Goal: Task Accomplishment & Management: Manage account settings

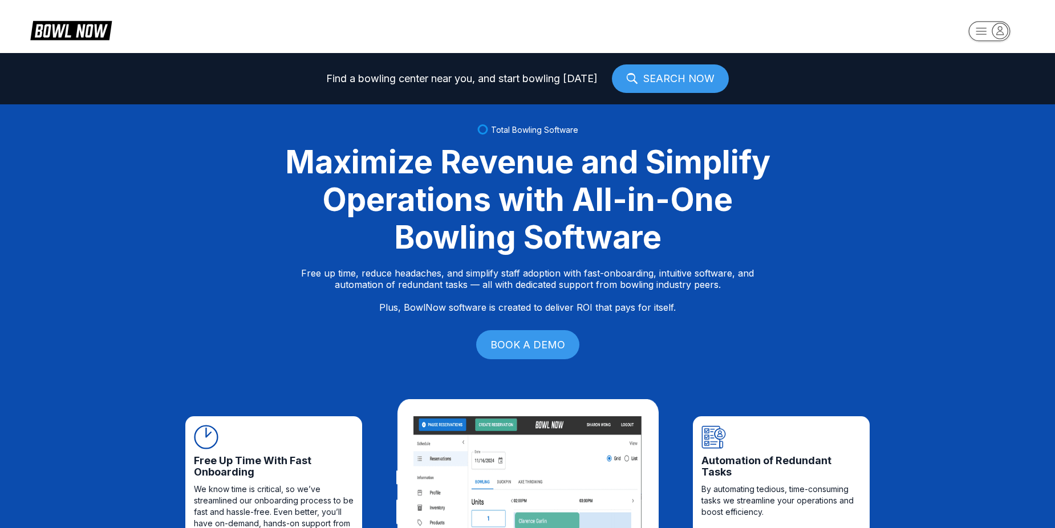
click at [979, 29] on rect "button" at bounding box center [990, 31] width 42 height 20
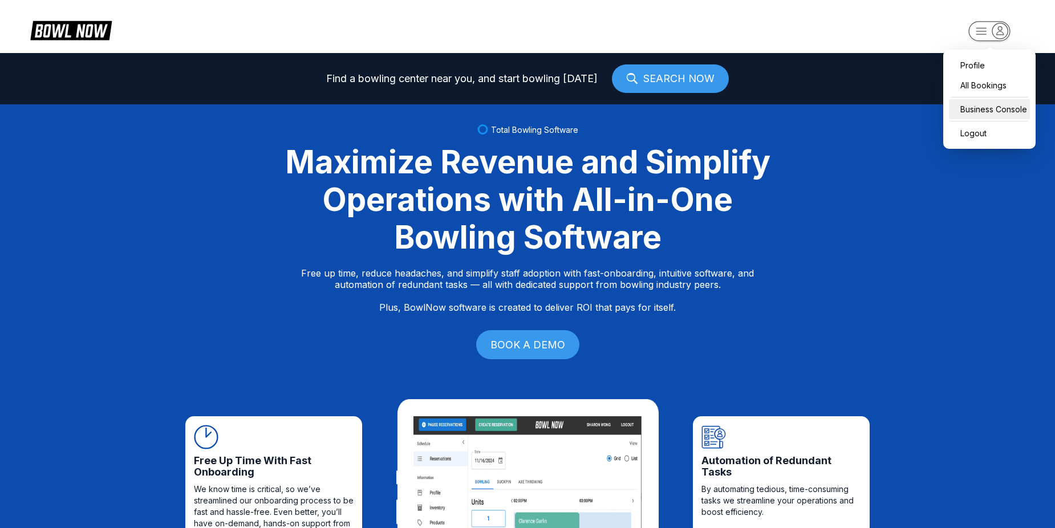
click at [1007, 106] on div "Business Console" at bounding box center [989, 109] width 81 height 20
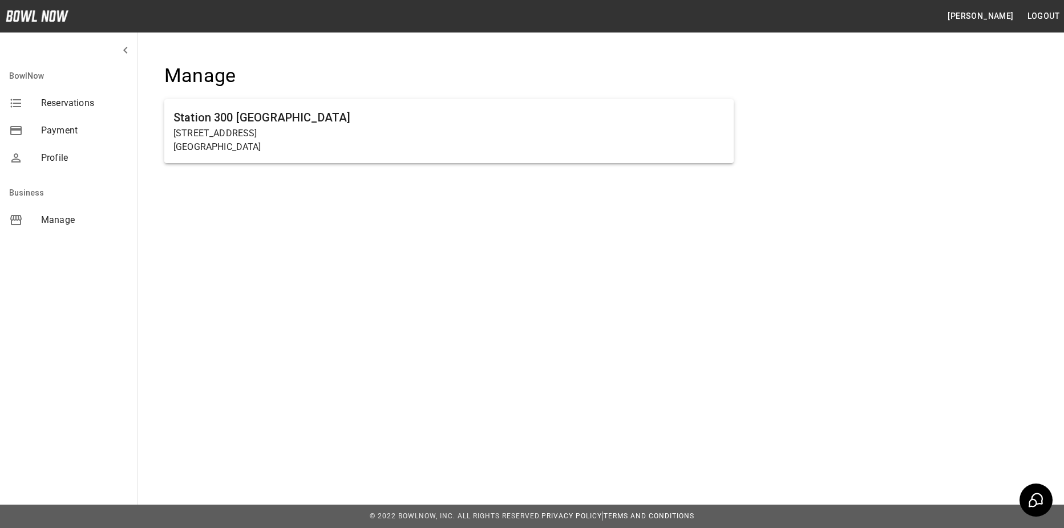
drag, startPoint x: 525, startPoint y: 116, endPoint x: 556, endPoint y: 111, distance: 31.8
click at [529, 114] on h6 "Station 300 Gainesville" at bounding box center [448, 117] width 551 height 18
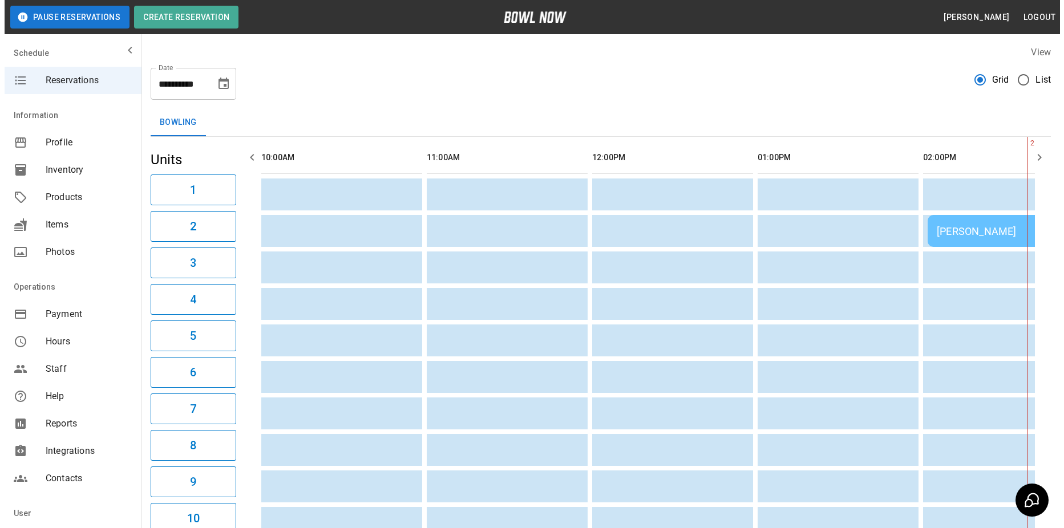
scroll to position [0, 662]
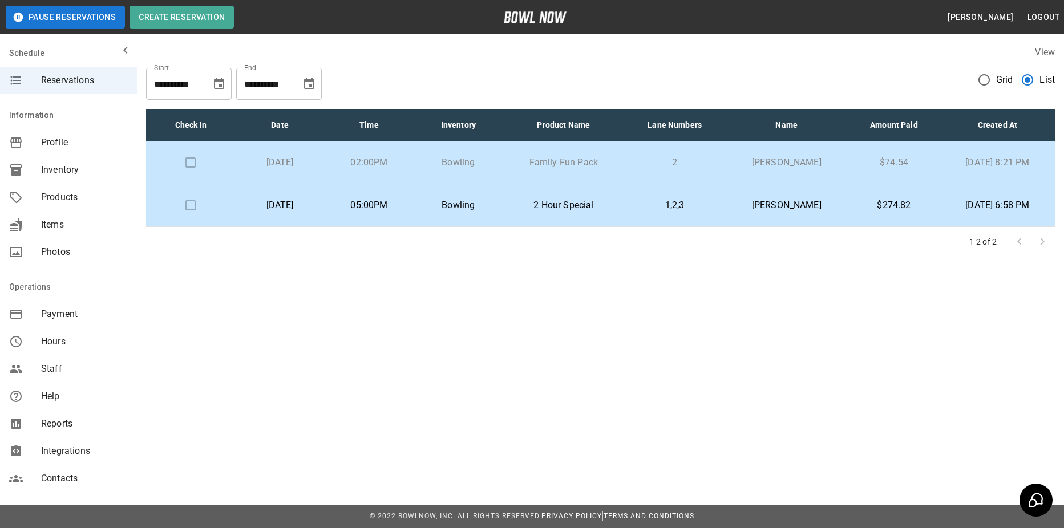
click at [414, 149] on td "02:00PM" at bounding box center [369, 162] width 89 height 43
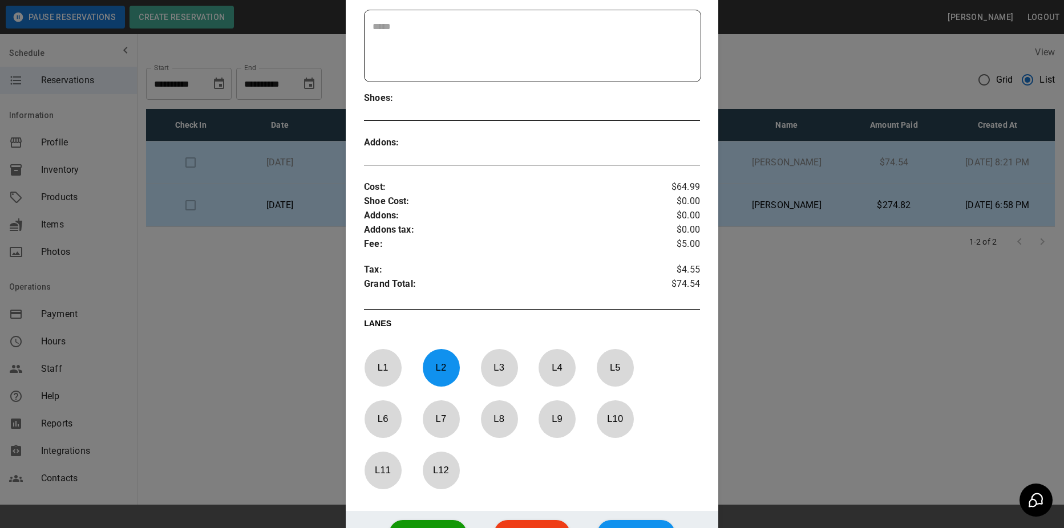
scroll to position [370, 0]
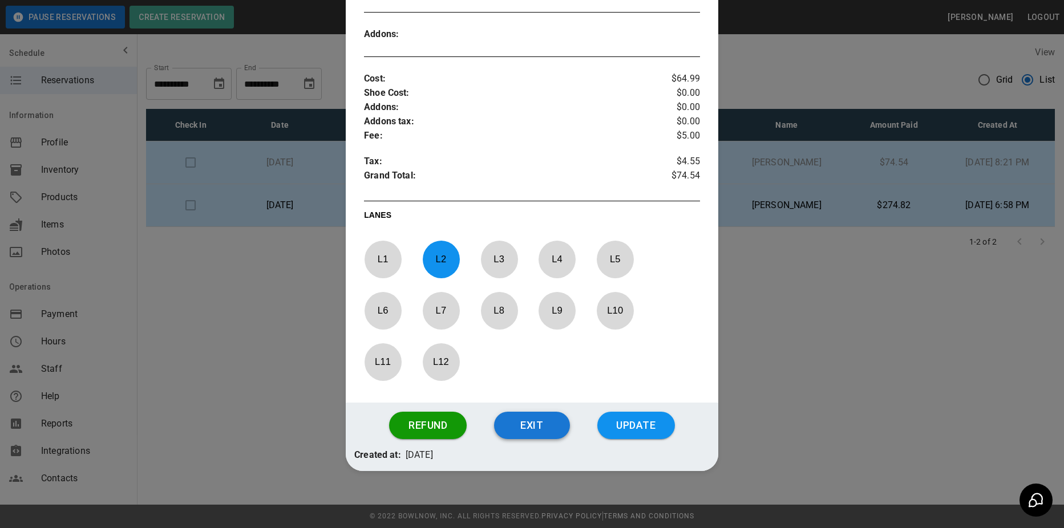
click at [532, 427] on button "Exit" at bounding box center [532, 425] width 76 height 27
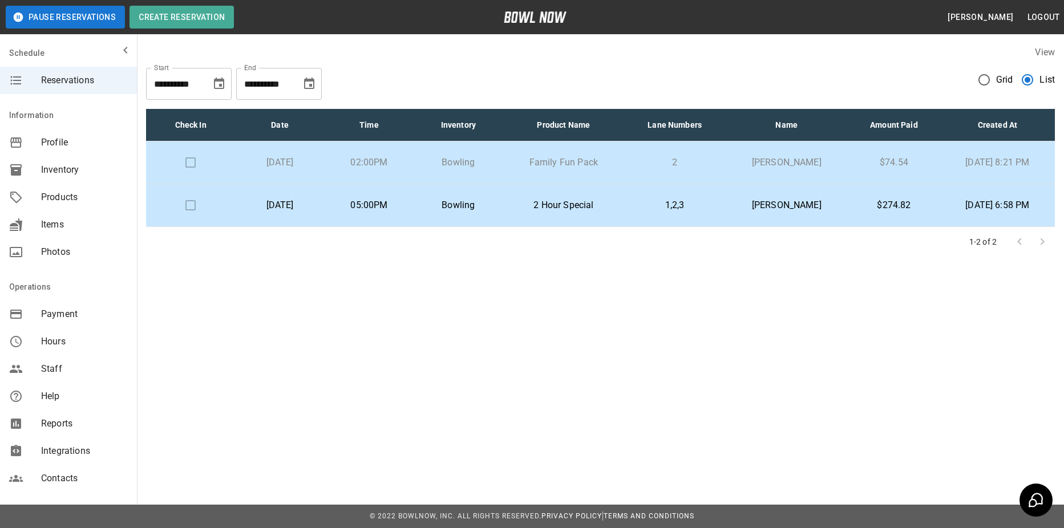
click at [707, 216] on td "1,2,3" at bounding box center [674, 205] width 101 height 43
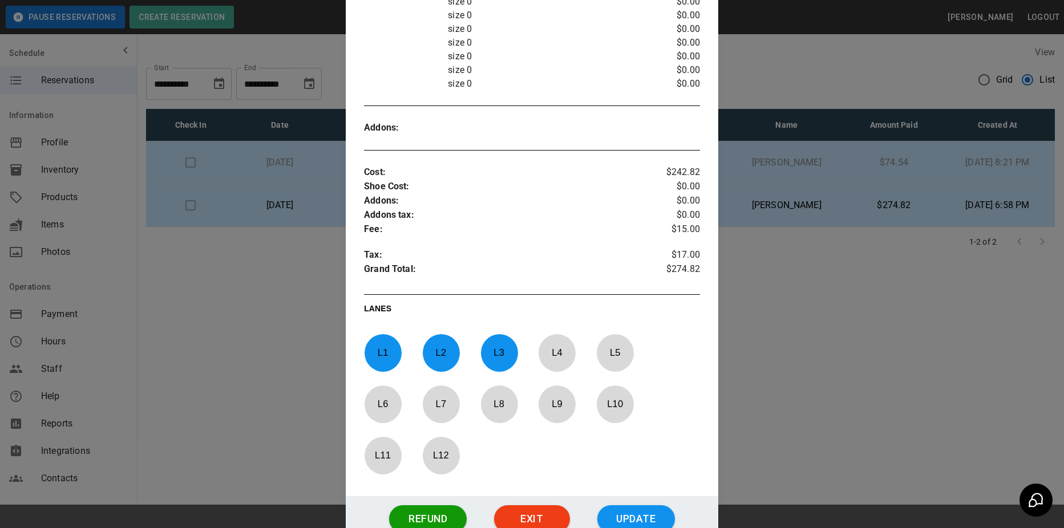
scroll to position [602, 0]
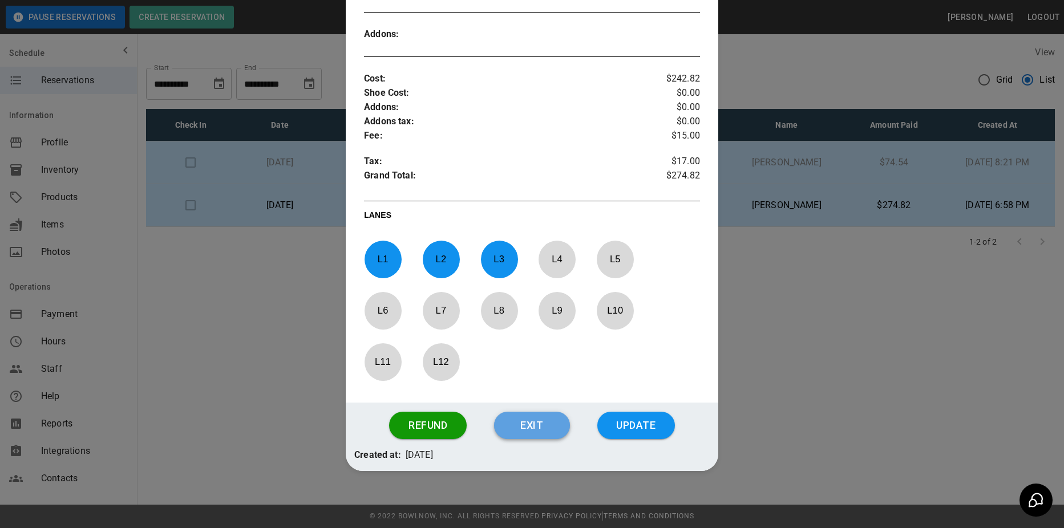
click at [538, 436] on button "Exit" at bounding box center [532, 425] width 76 height 27
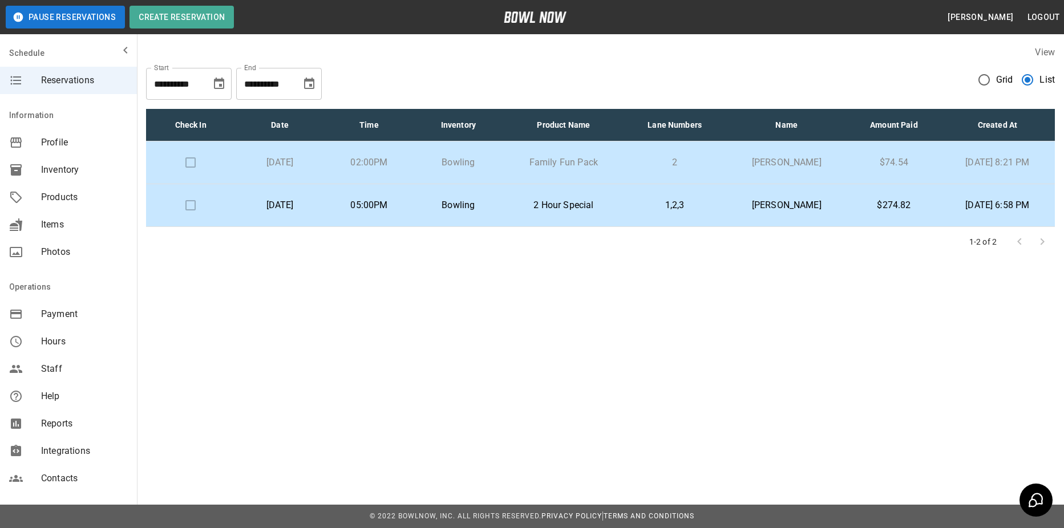
click at [581, 212] on td "2 Hour Special" at bounding box center [563, 205] width 121 height 43
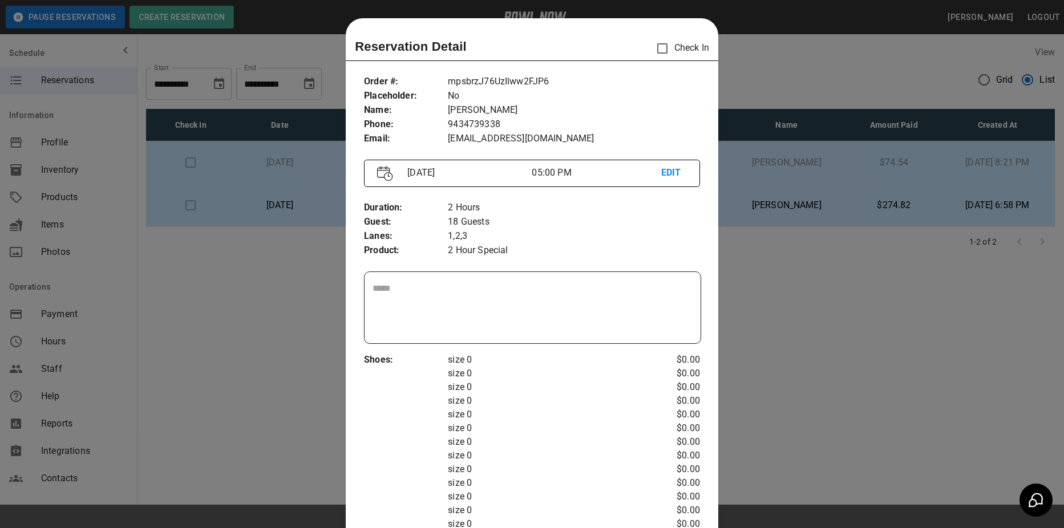
scroll to position [18, 0]
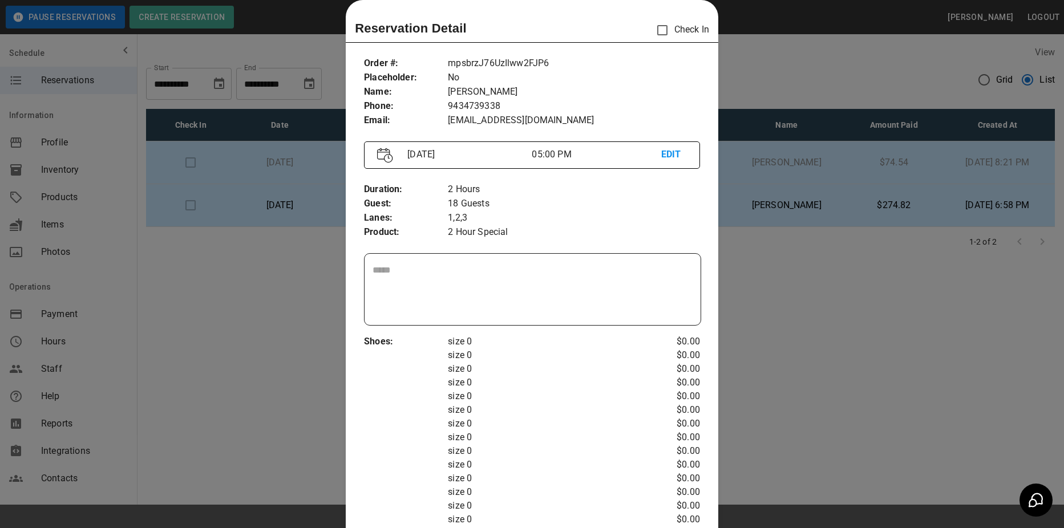
click at [773, 40] on div at bounding box center [532, 264] width 1064 height 528
